Goal: Task Accomplishment & Management: Use online tool/utility

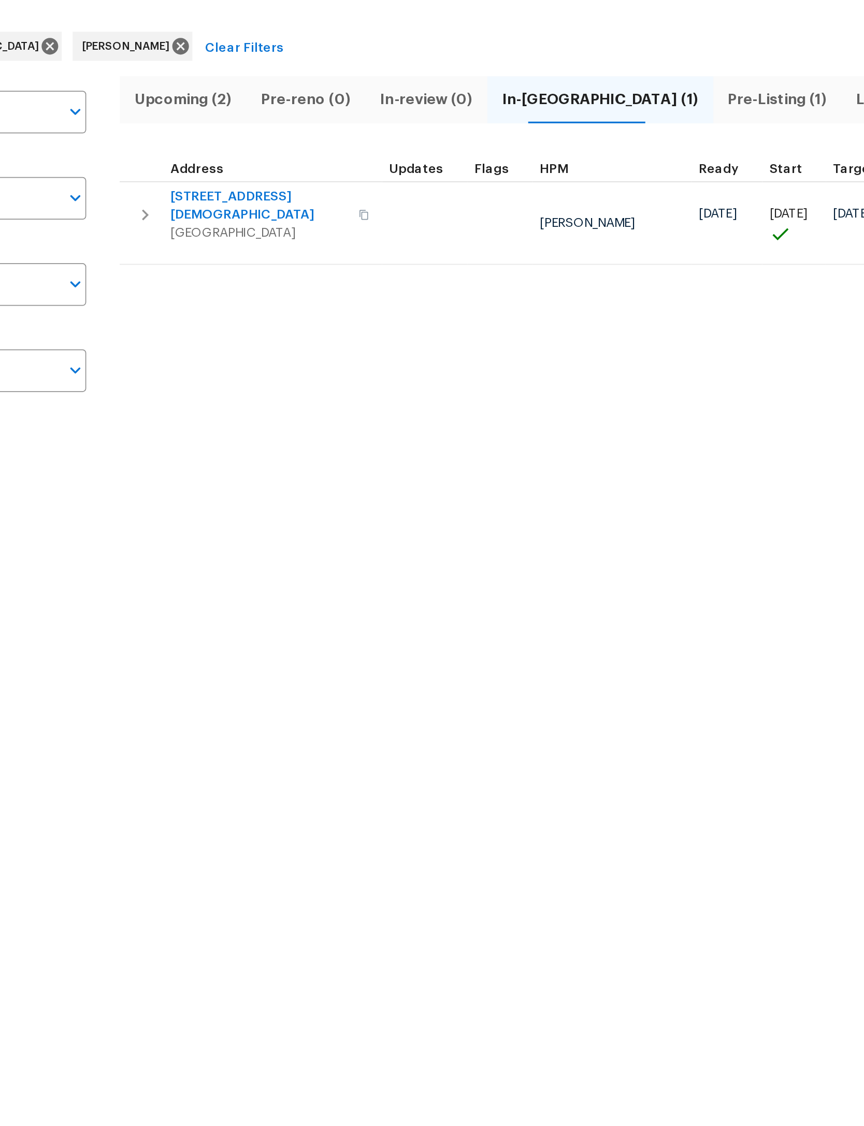
click at [193, 181] on icon "button" at bounding box center [199, 187] width 12 height 12
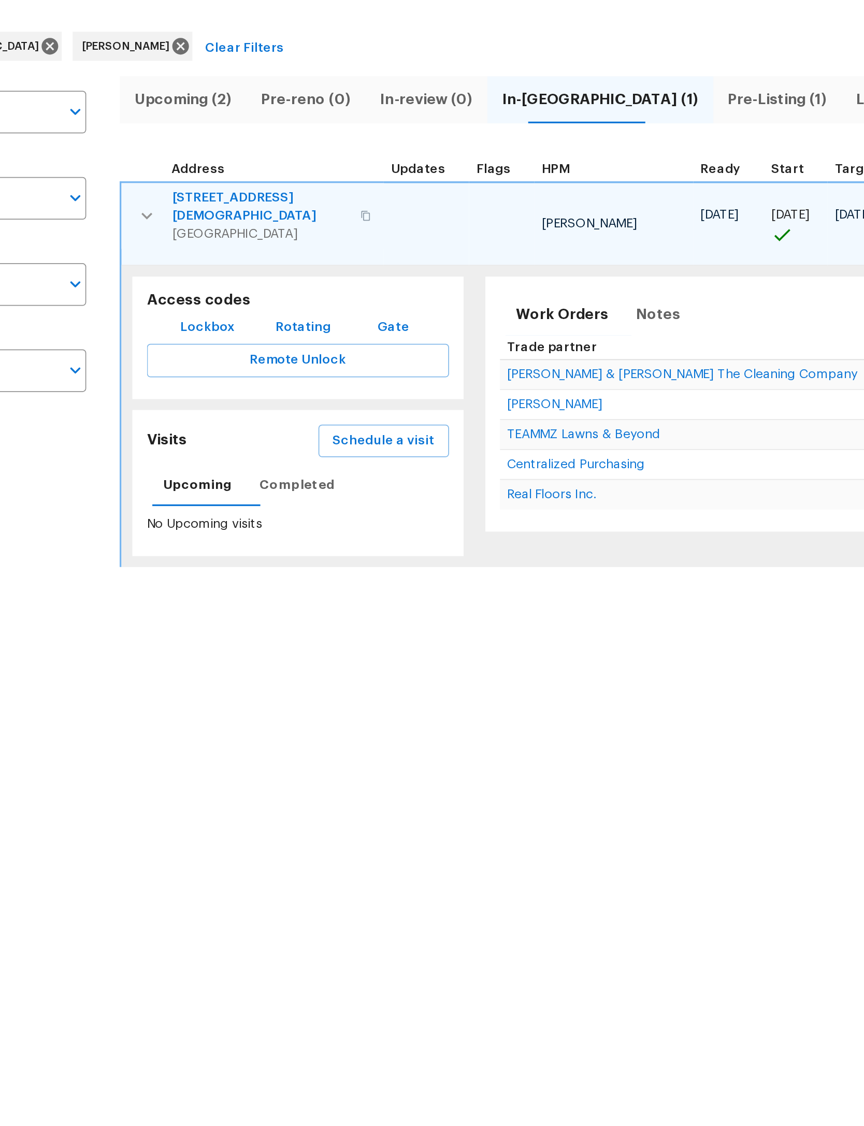
click at [306, 310] on span "Schedule a visit" at bounding box center [335, 316] width 58 height 13
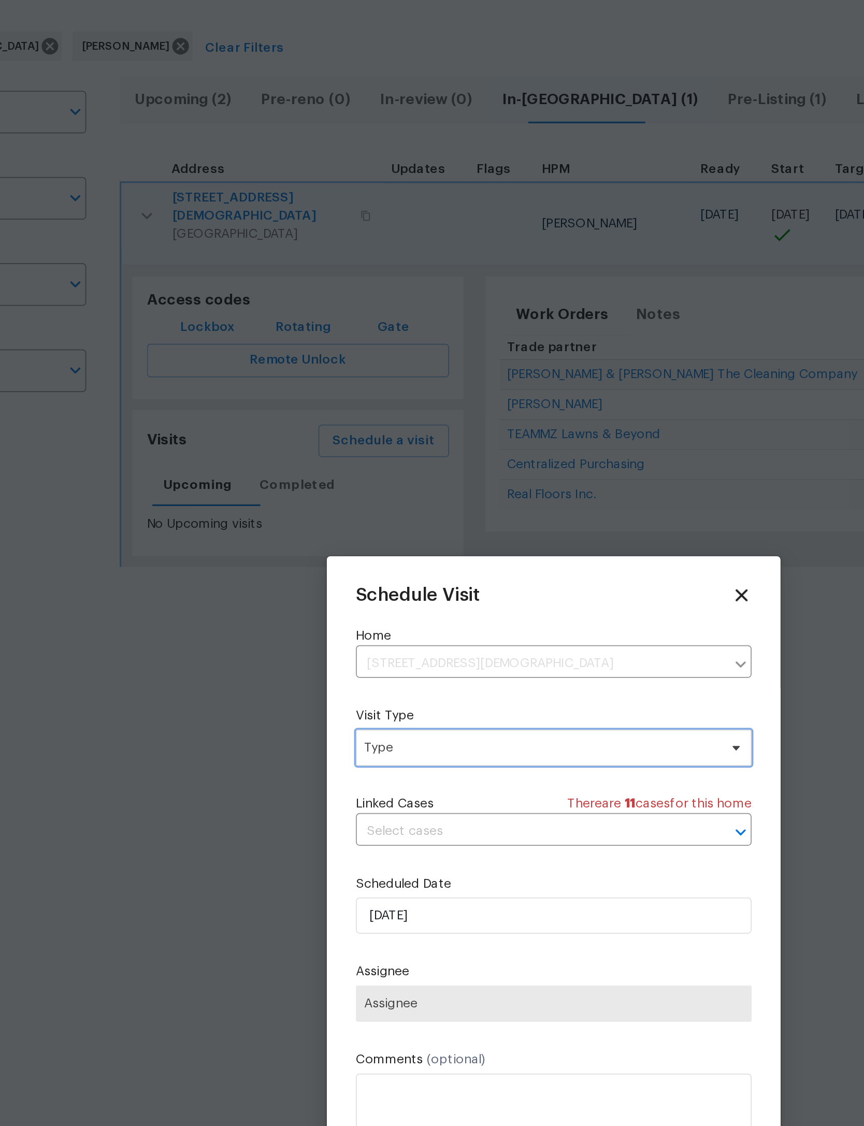
click at [337, 486] on span "Type" at bounding box center [424, 491] width 201 height 10
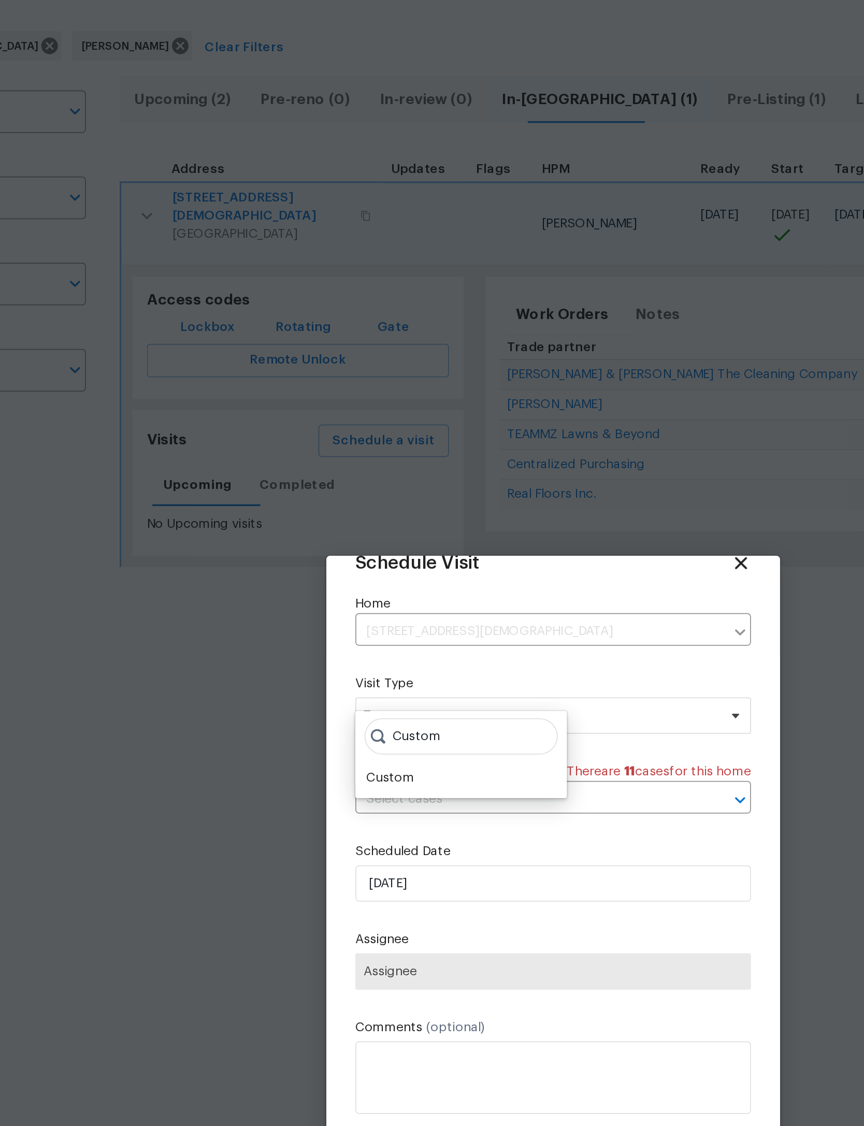
scroll to position [34, 0]
type input "Custom"
click at [325, 504] on div "Custom" at bounding box center [338, 509] width 27 height 10
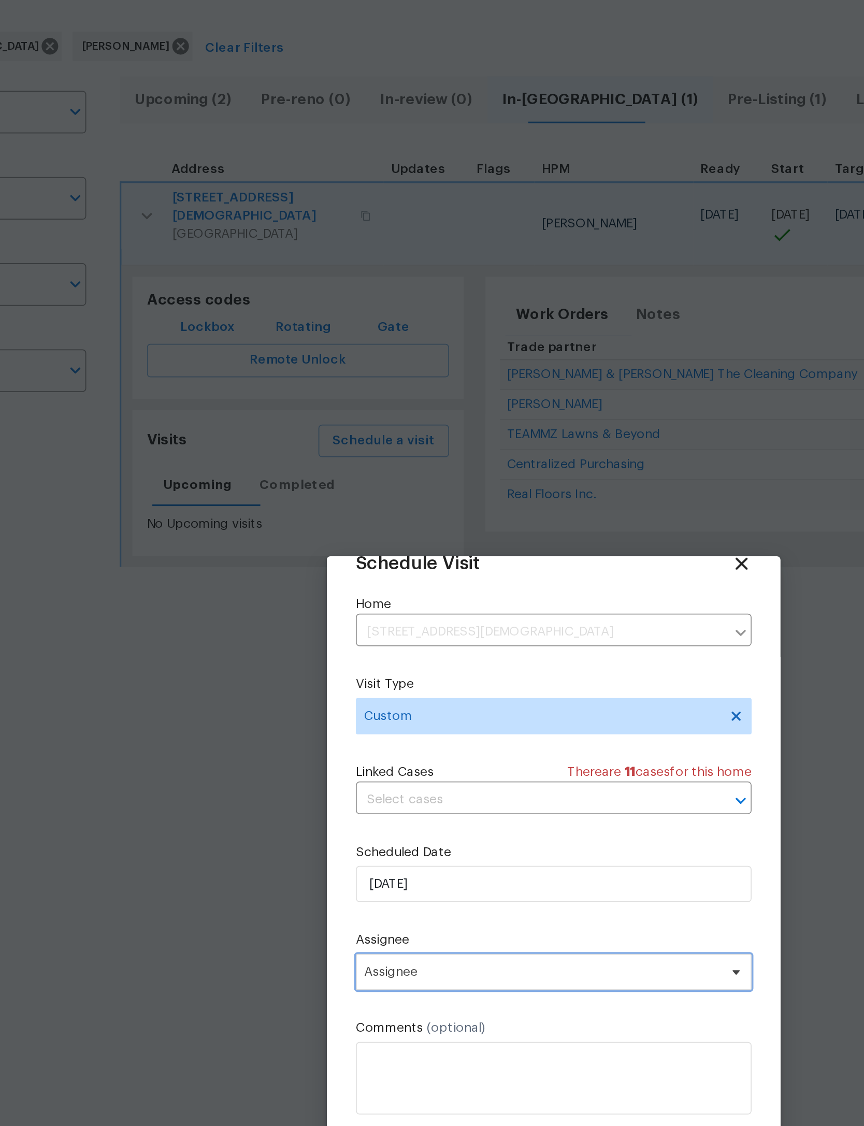
click at [324, 615] on span "Assignee" at bounding box center [425, 619] width 203 height 8
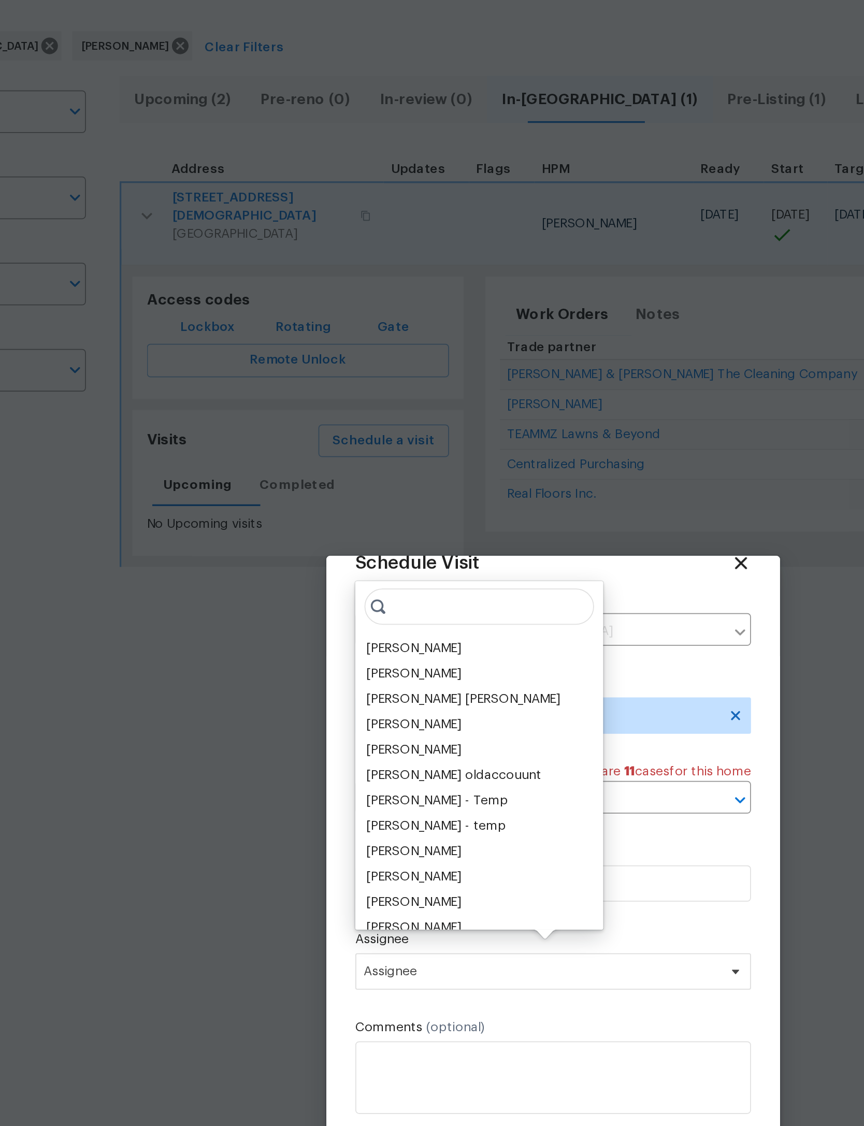
click at [325, 429] on div "[PERSON_NAME]" at bounding box center [352, 434] width 54 height 10
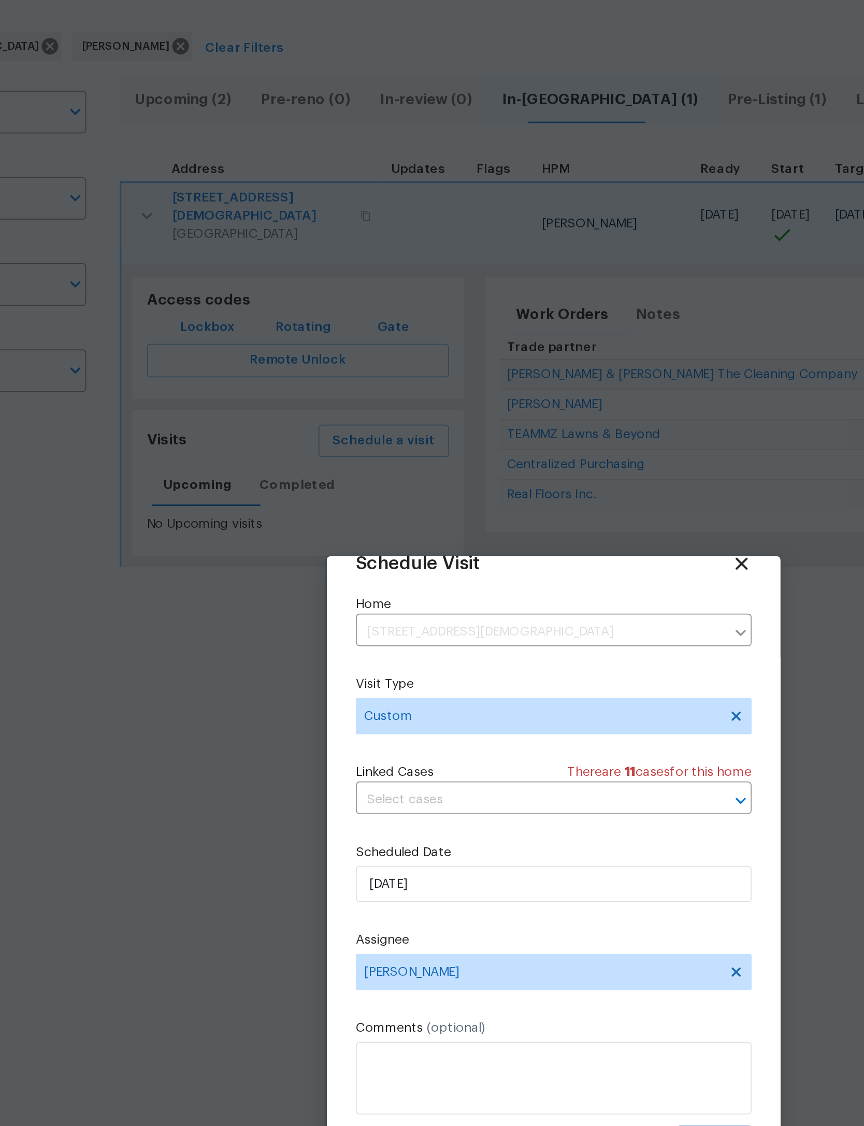
click at [511, 711] on span "Create" at bounding box center [524, 717] width 26 height 13
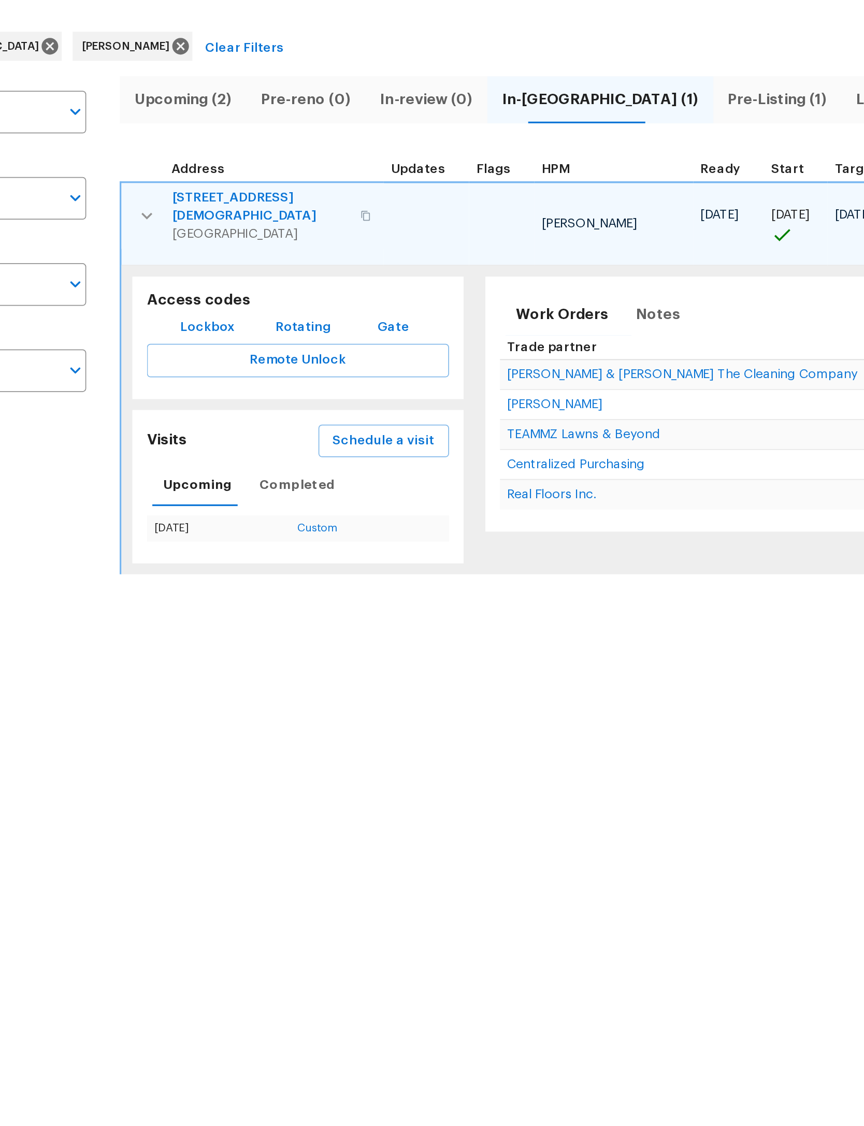
click at [194, 181] on icon "button" at bounding box center [200, 187] width 12 height 12
